Goal: Transaction & Acquisition: Download file/media

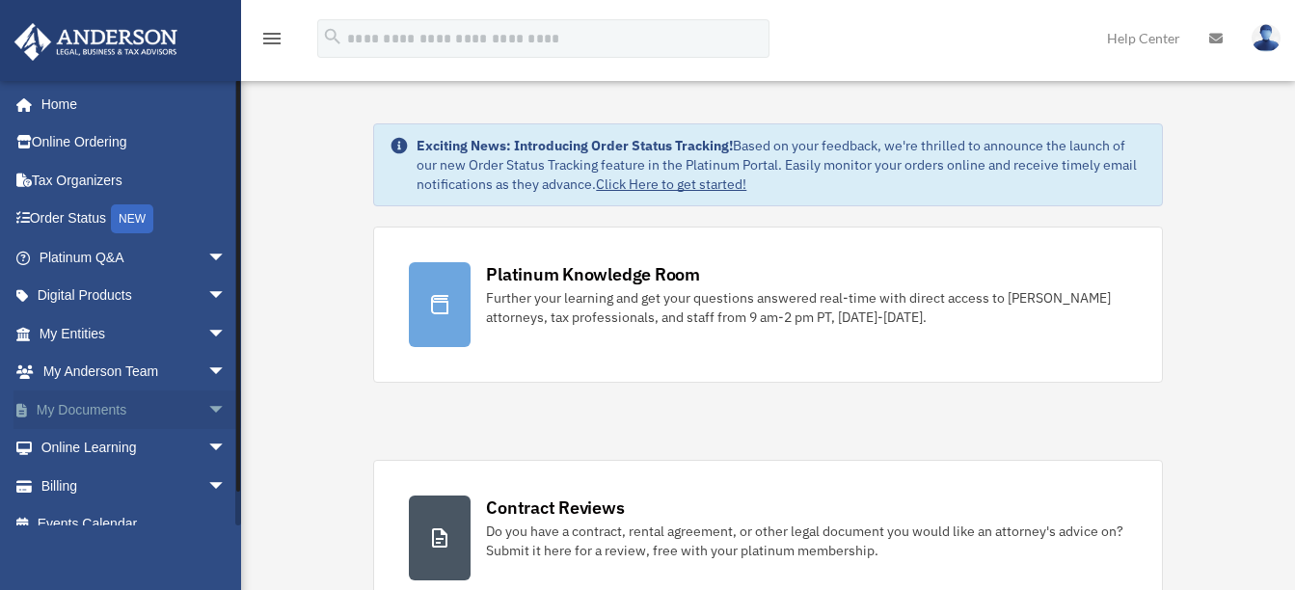
click at [207, 411] on span "arrow_drop_down" at bounding box center [226, 410] width 39 height 40
click at [98, 447] on link "Box" at bounding box center [141, 448] width 228 height 39
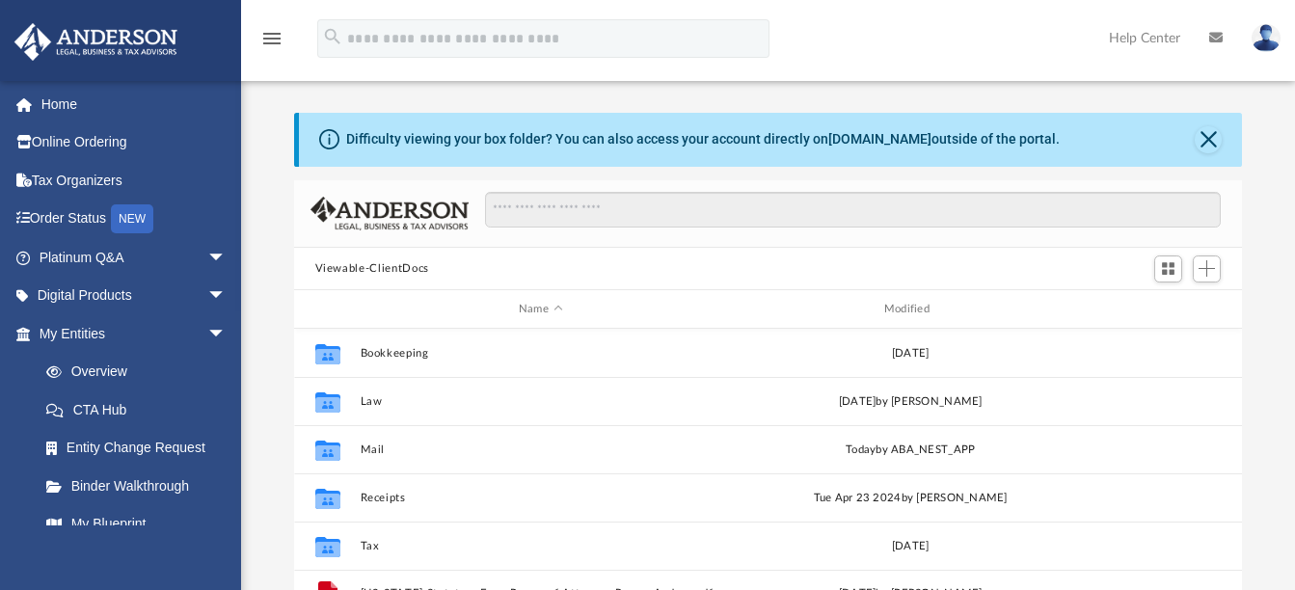
scroll to position [424, 933]
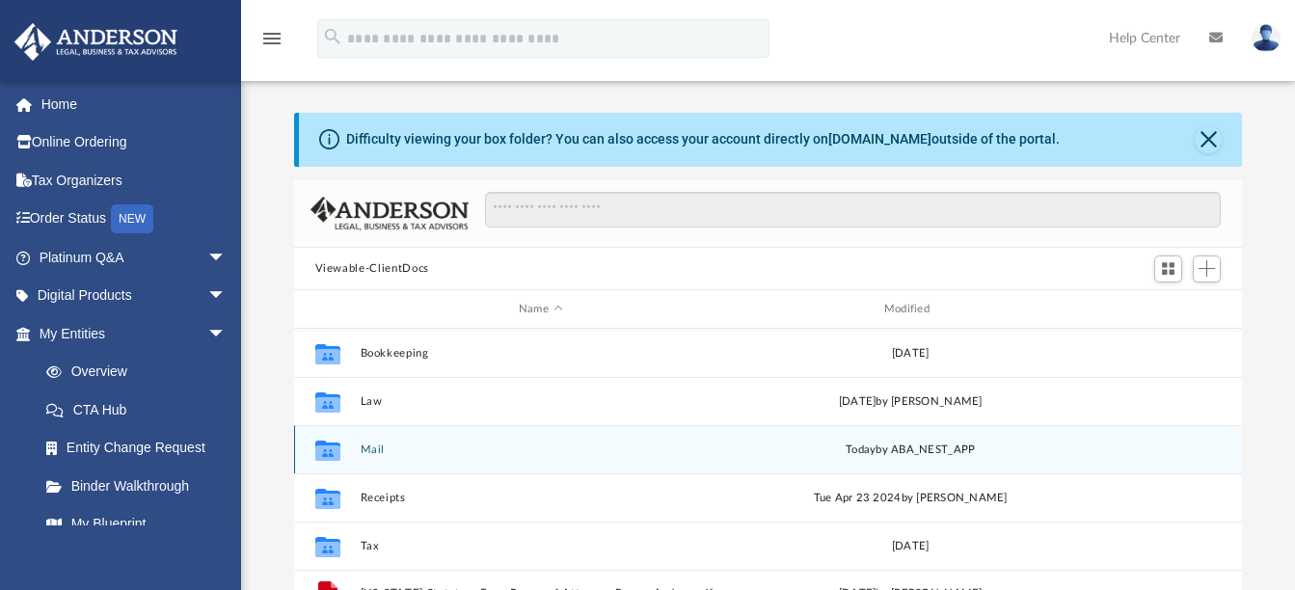
click at [374, 451] on button "Mail" at bounding box center [541, 449] width 362 height 13
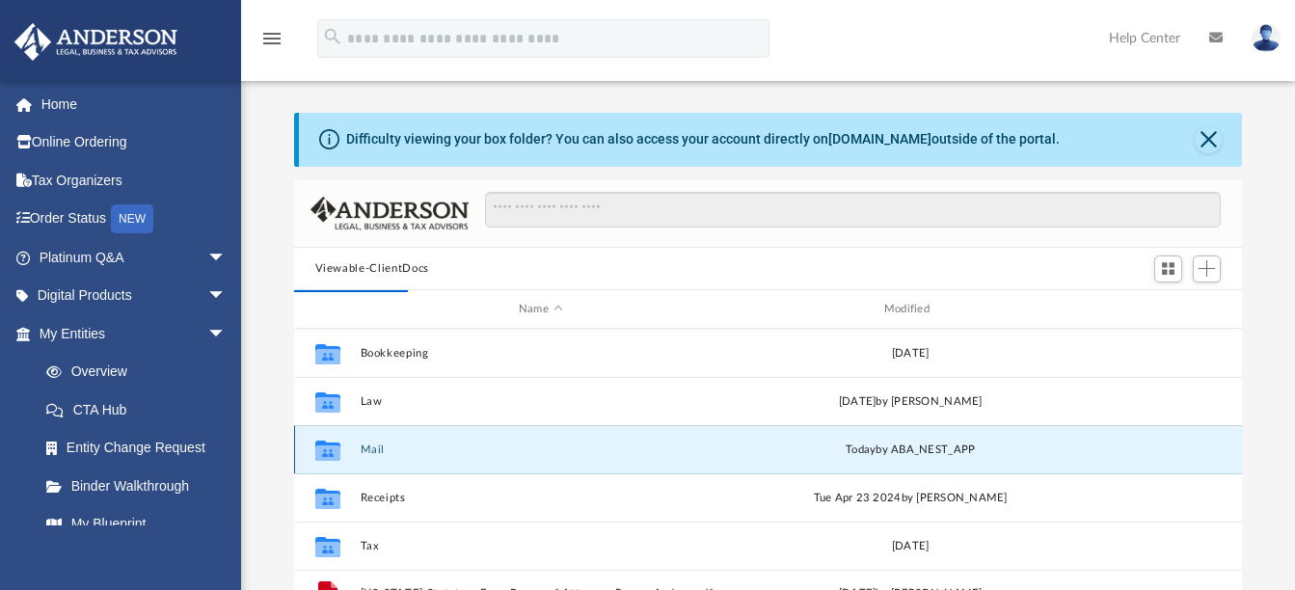
click at [374, 451] on button "Mail" at bounding box center [541, 449] width 362 height 13
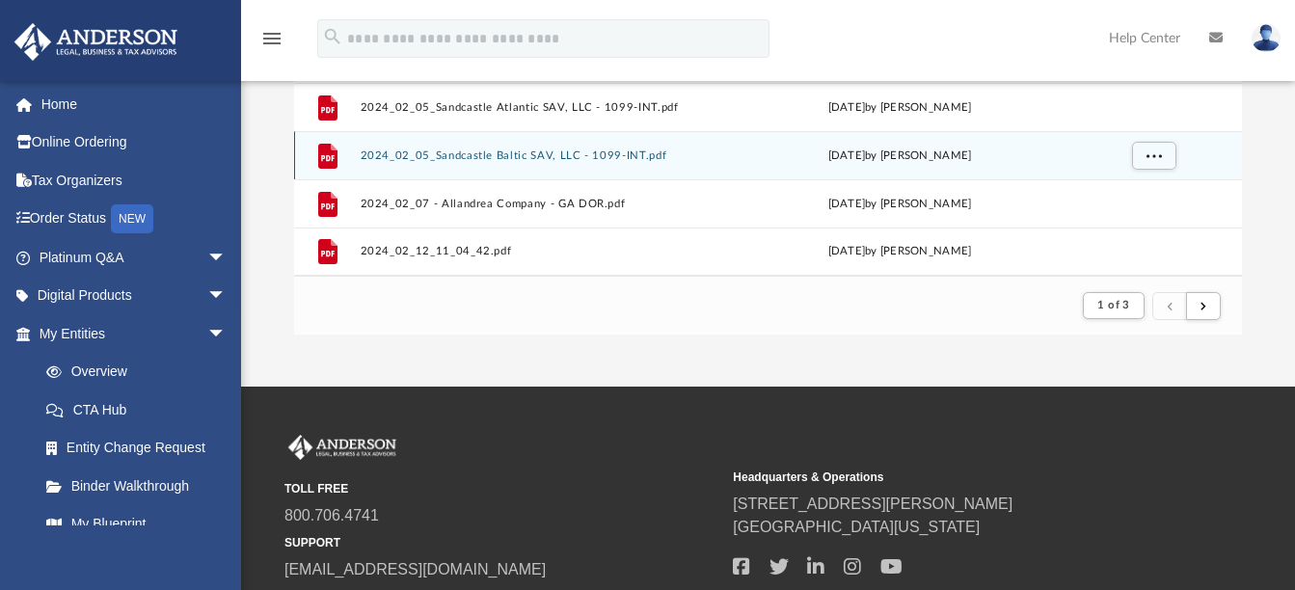
scroll to position [535, 0]
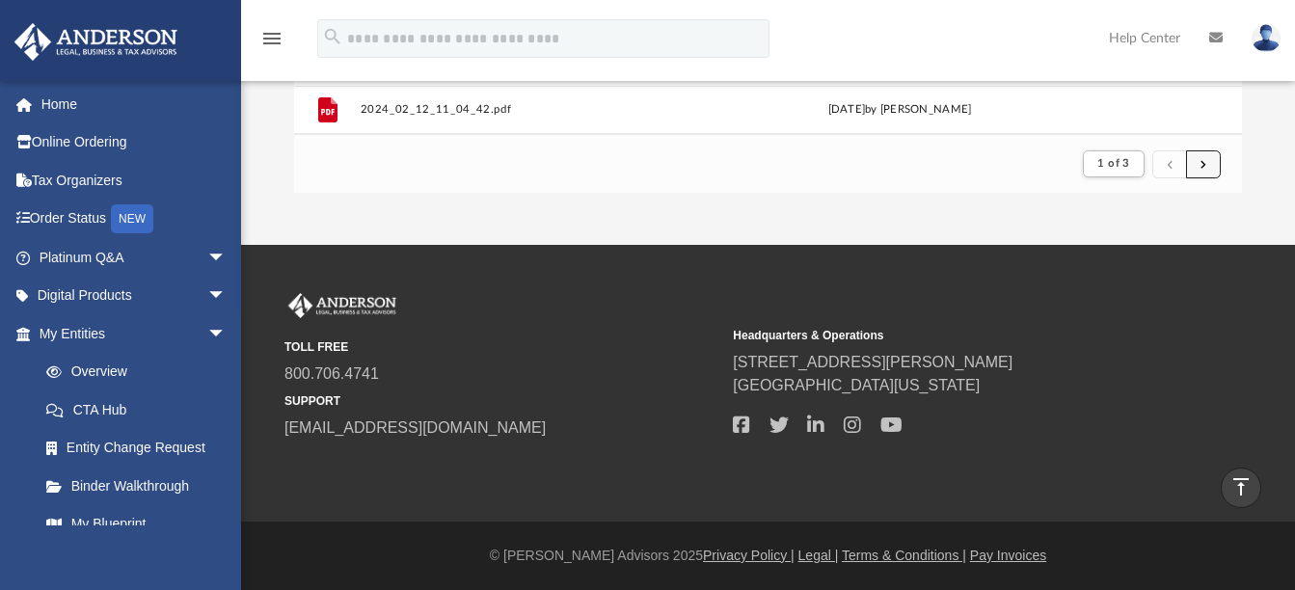
click at [1213, 157] on button "submit" at bounding box center [1203, 164] width 35 height 28
click at [1205, 157] on button "submit" at bounding box center [1203, 164] width 35 height 28
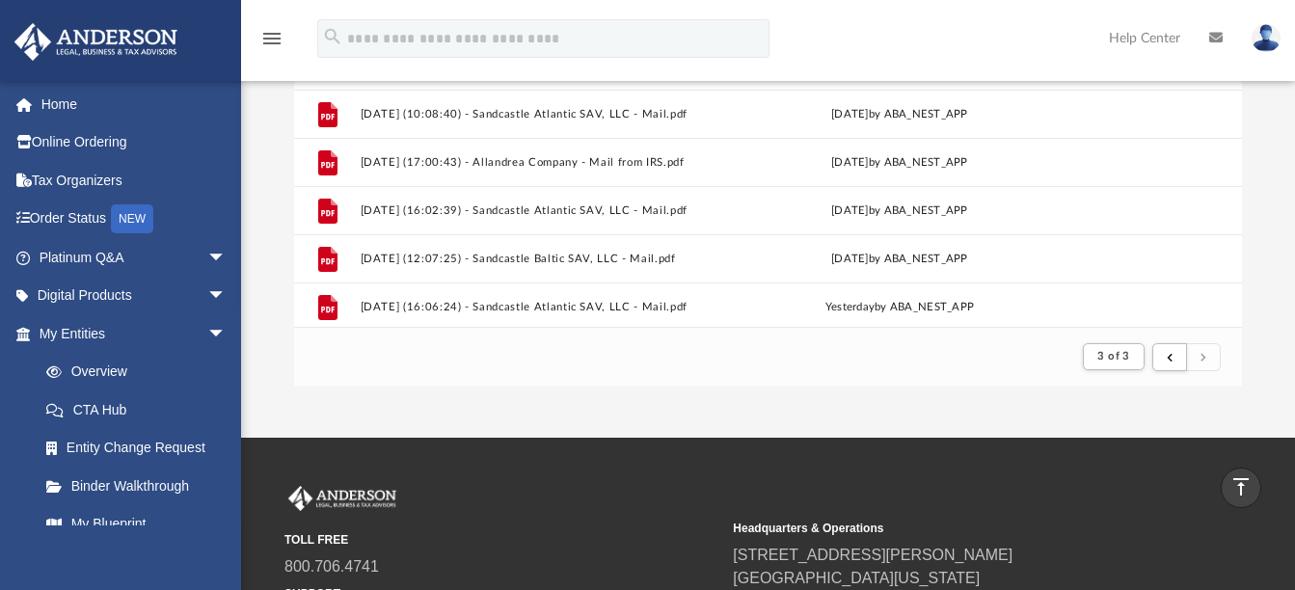
scroll to position [913, 0]
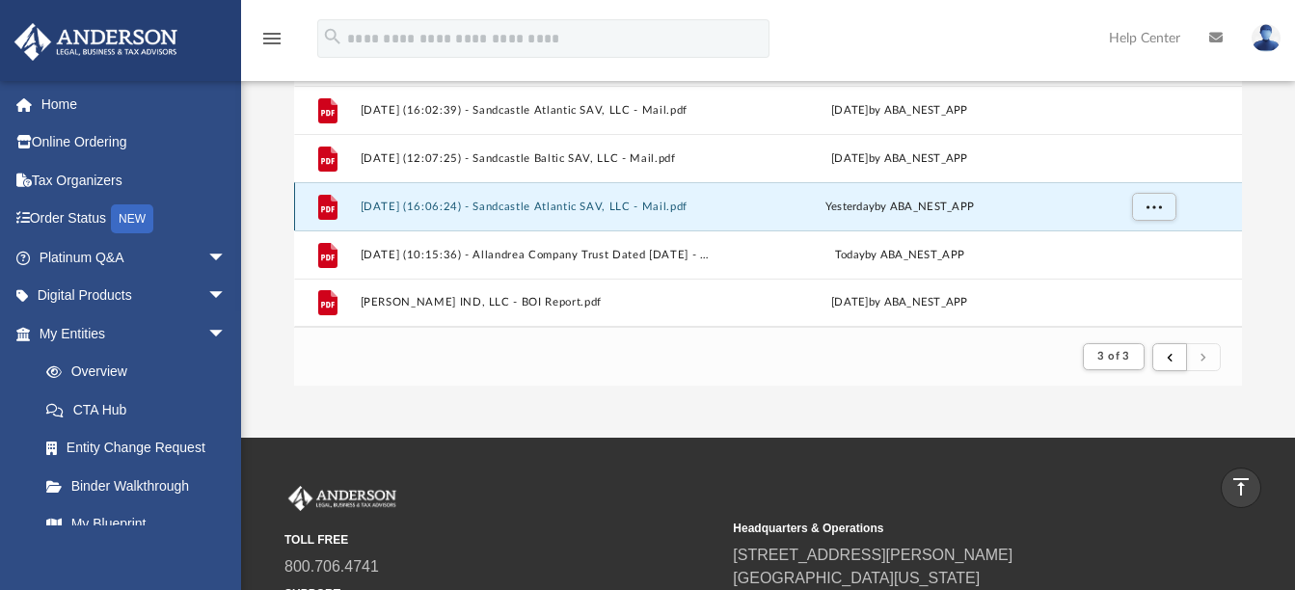
click at [592, 206] on button "2025.09.24 (16:06:24) - Sandcastle Atlantic SAV, LLC - Mail.pdf" at bounding box center [537, 207] width 354 height 13
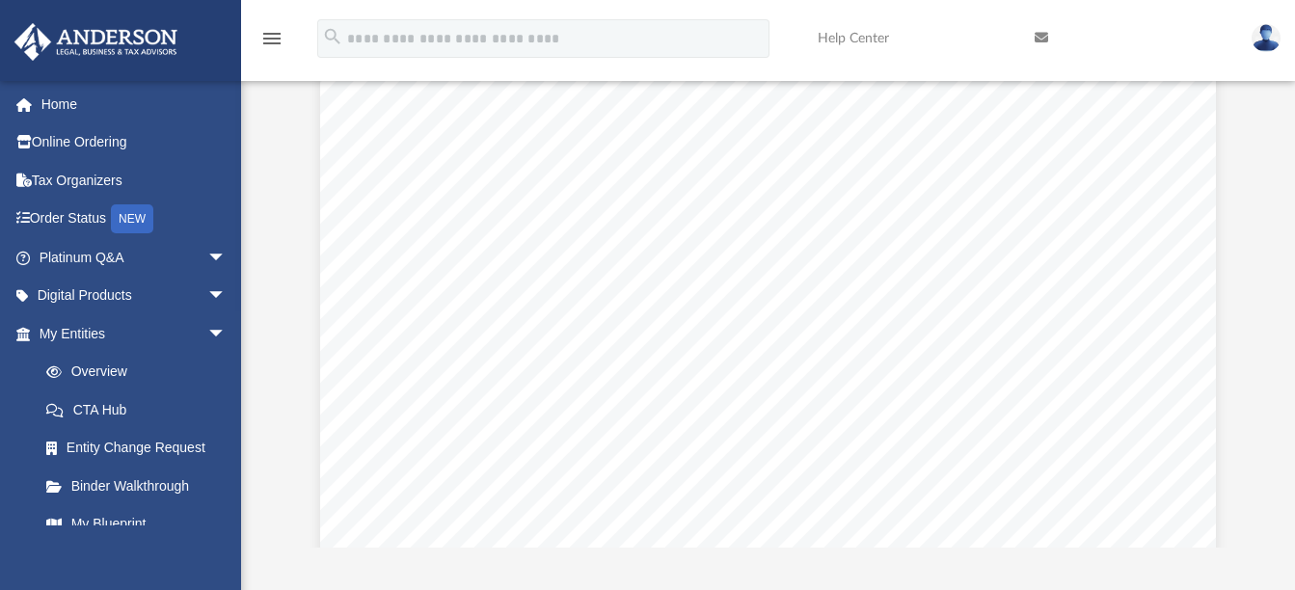
scroll to position [0, 0]
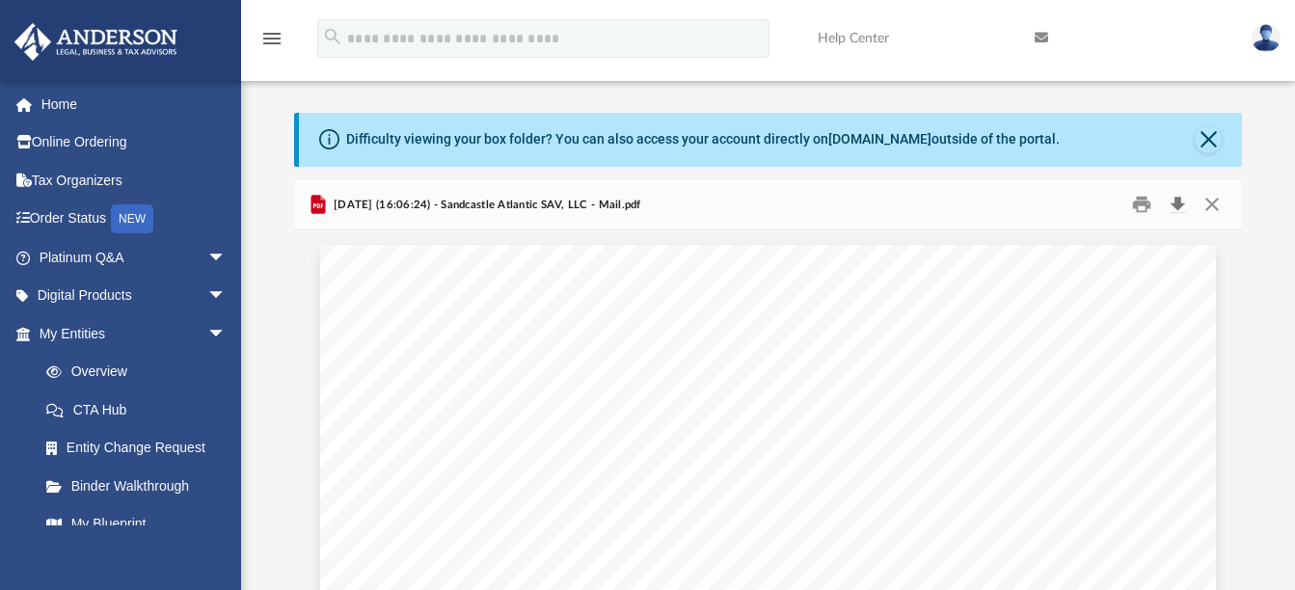
click at [1177, 199] on button "Download" at bounding box center [1177, 205] width 35 height 30
click at [1221, 469] on div "Scroll to top vertical_align_top" at bounding box center [1240, 488] width 40 height 40
click at [1208, 145] on button "Close" at bounding box center [1207, 139] width 27 height 27
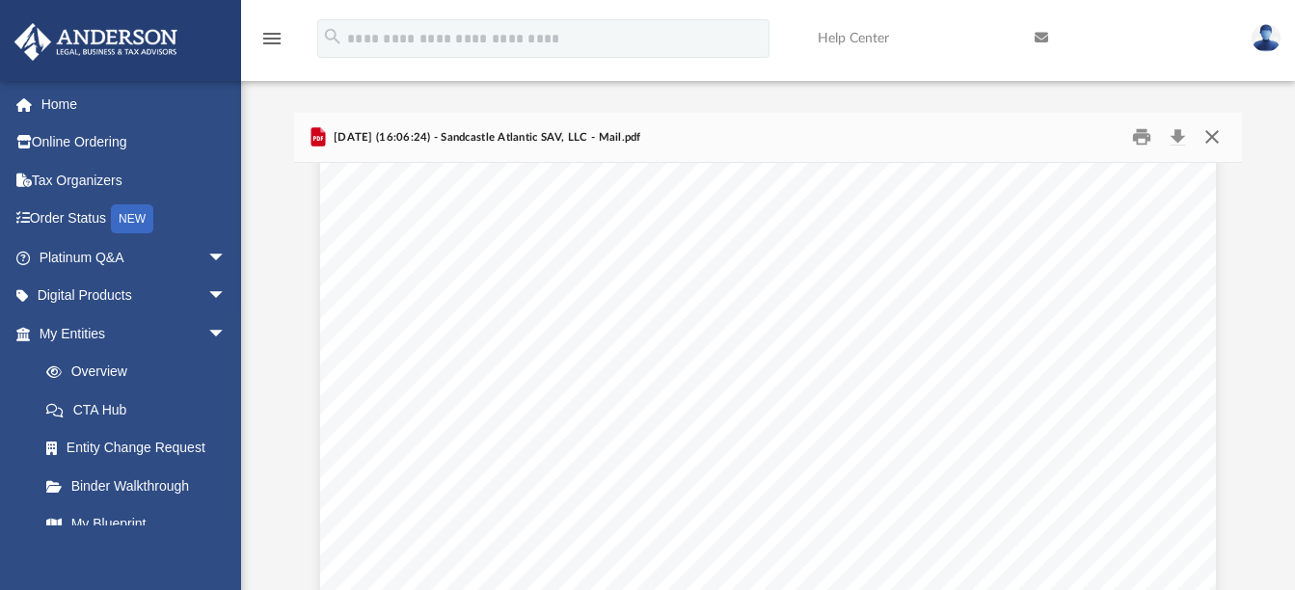
click at [1208, 143] on button "Close" at bounding box center [1211, 137] width 35 height 30
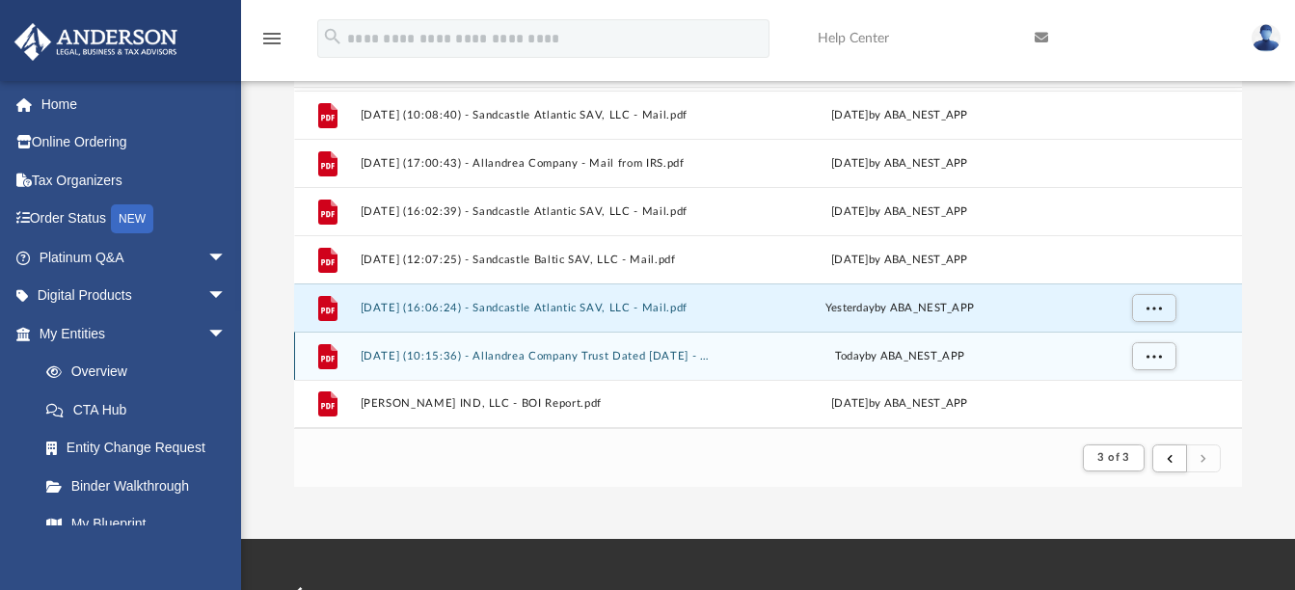
scroll to position [193, 0]
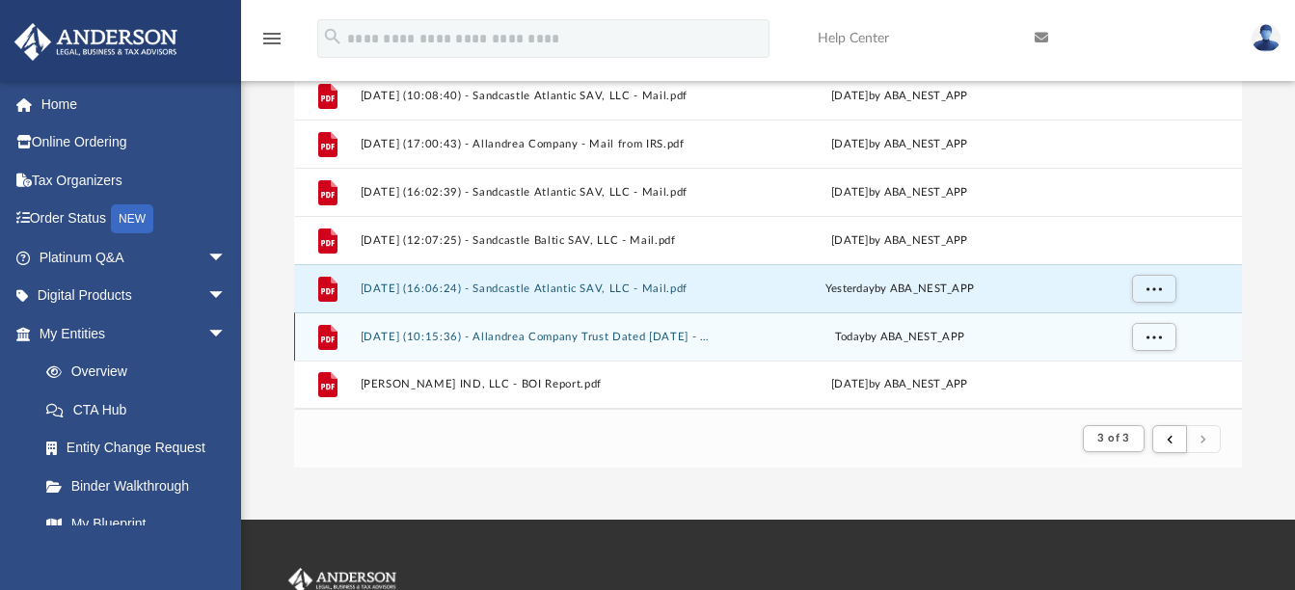
click at [547, 337] on button "2025.09.25 (10:15:36) - Allandrea Company Trust Dated December 22, 2023 - Mail.…" at bounding box center [537, 337] width 354 height 13
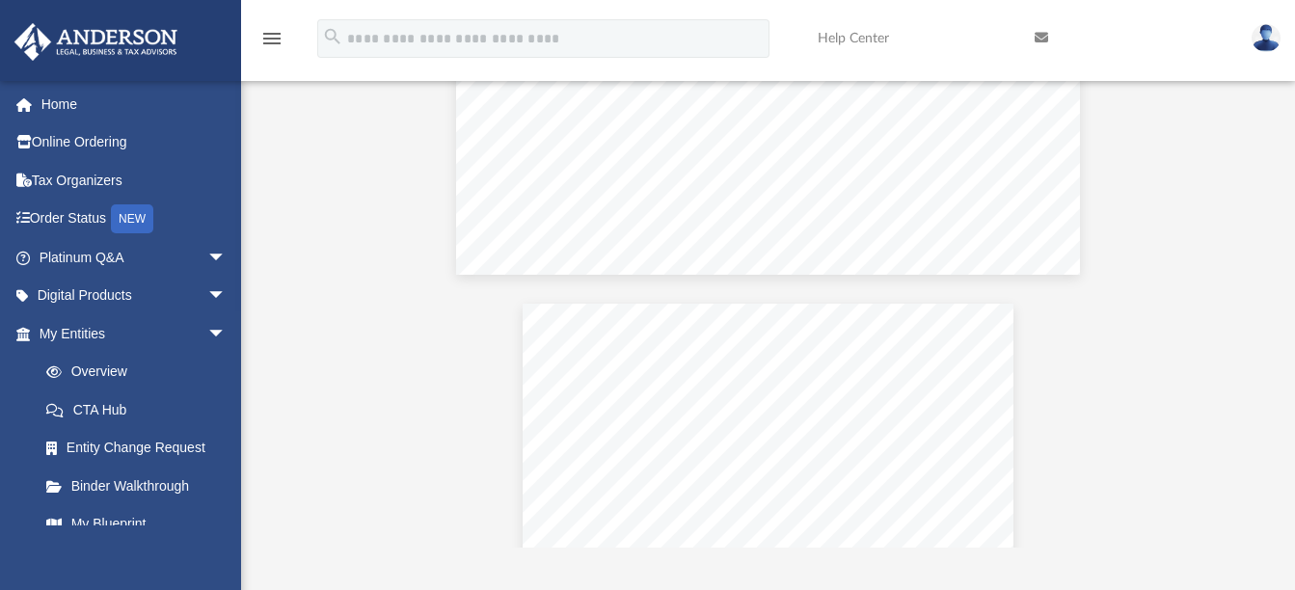
scroll to position [289, 0]
